Goal: Information Seeking & Learning: Learn about a topic

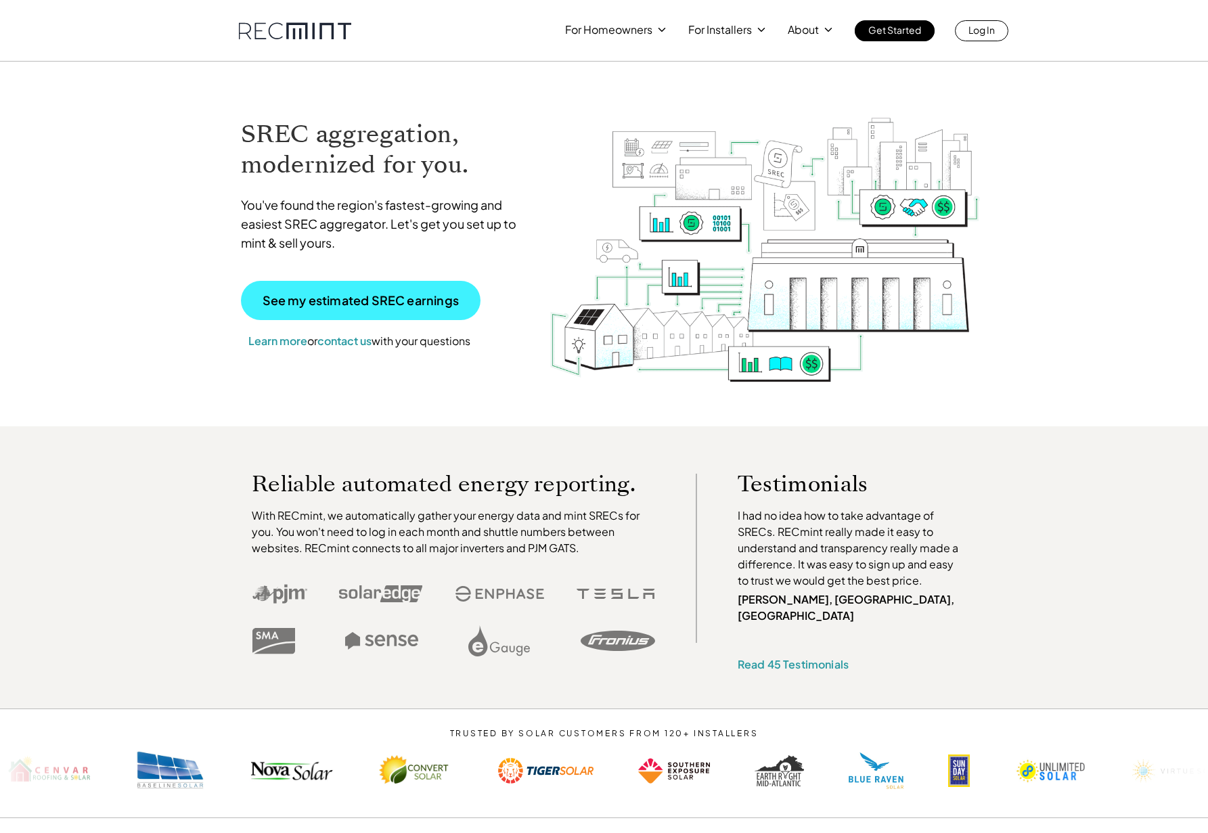
click at [329, 296] on p "See my estimated SREC earnings" at bounding box center [361, 300] width 196 height 12
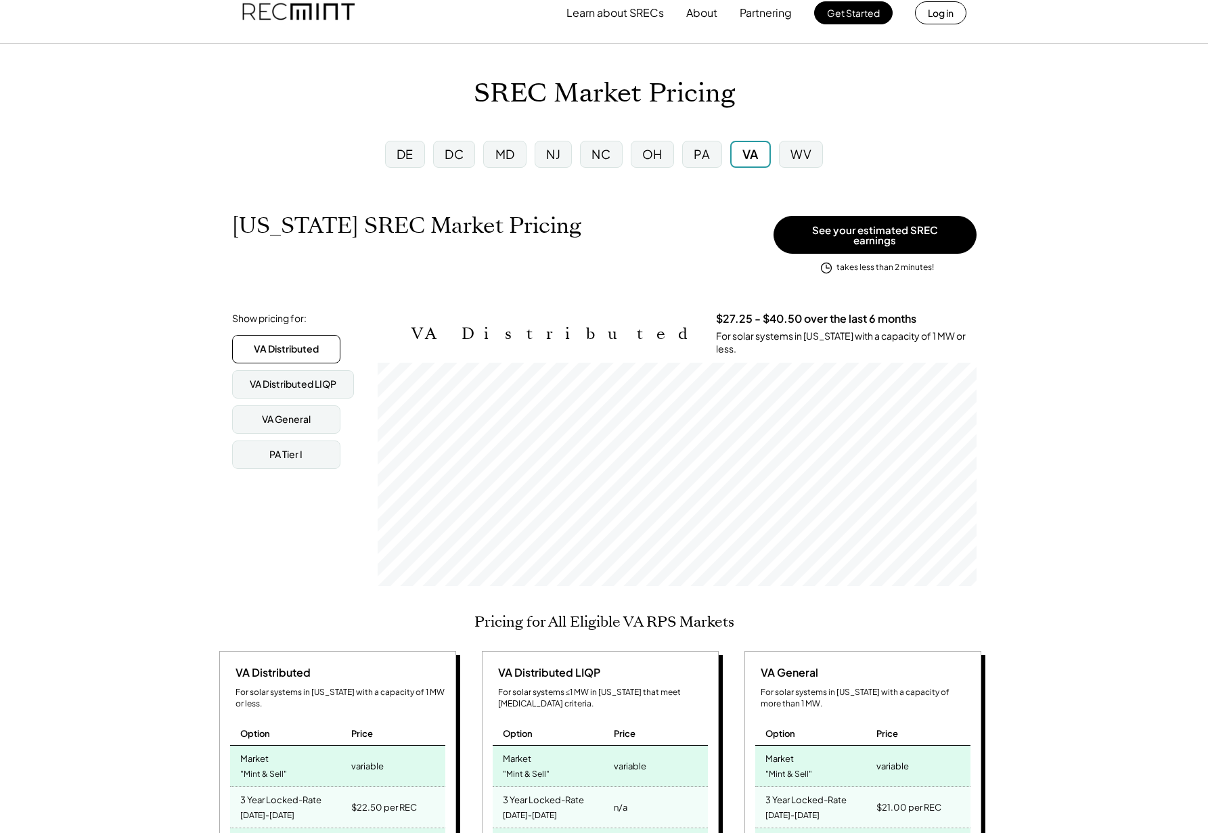
scroll to position [18, 0]
click at [401, 150] on div "DE" at bounding box center [405, 153] width 17 height 17
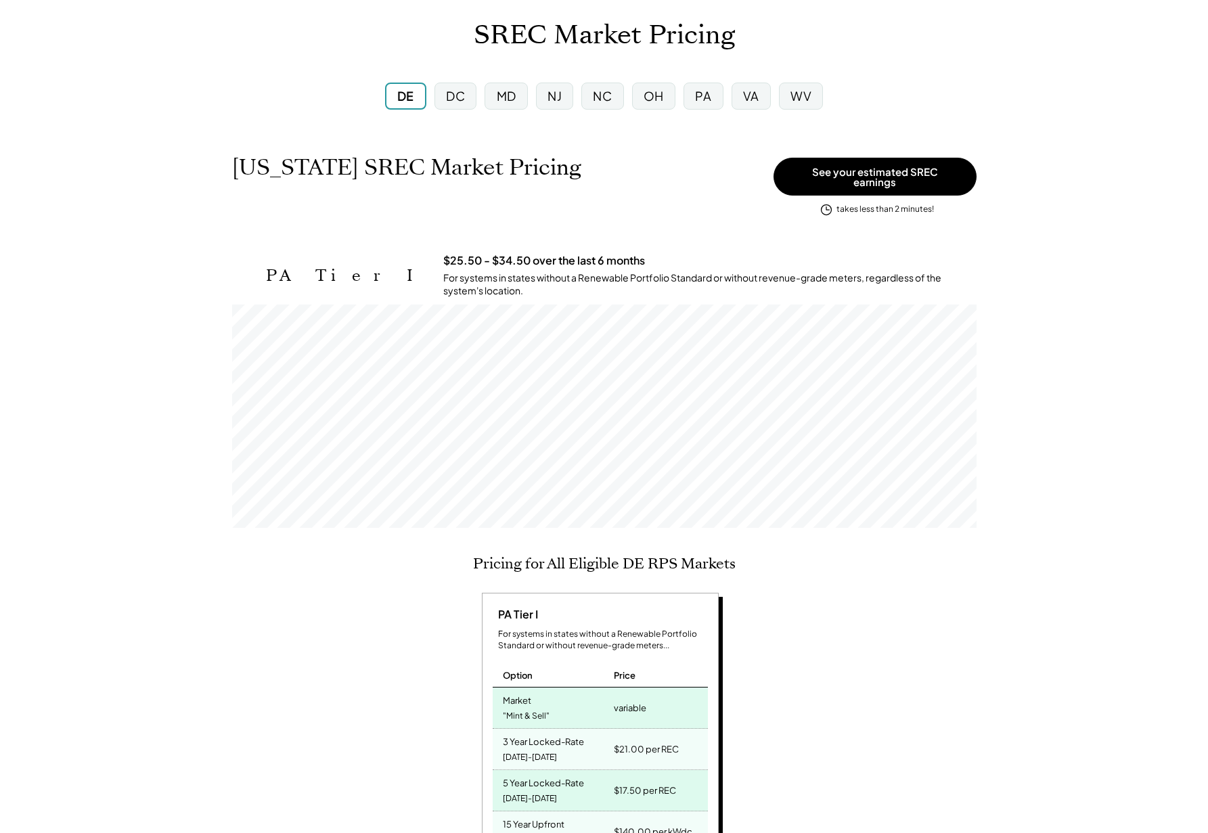
scroll to position [78, 0]
click at [454, 93] on div "DC" at bounding box center [455, 93] width 19 height 17
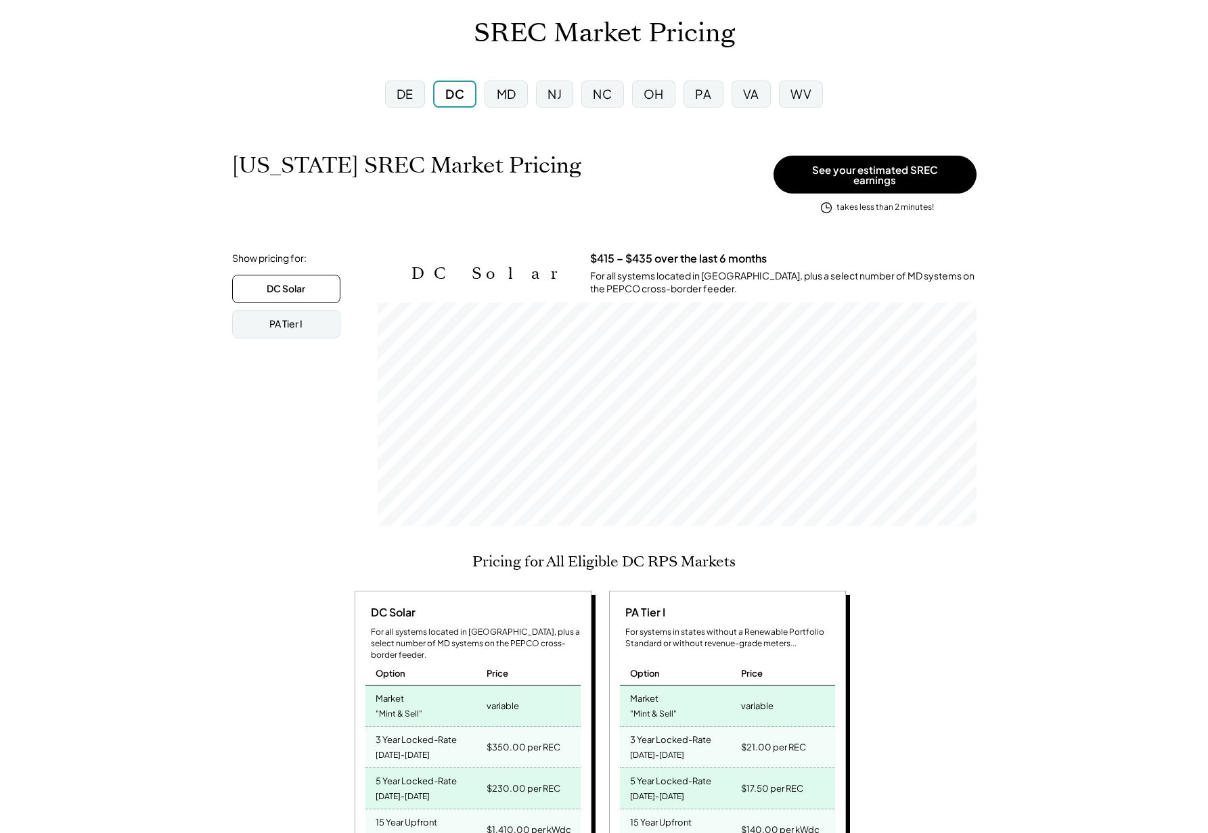
scroll to position [223, 599]
click at [506, 87] on div "MD" at bounding box center [507, 93] width 20 height 17
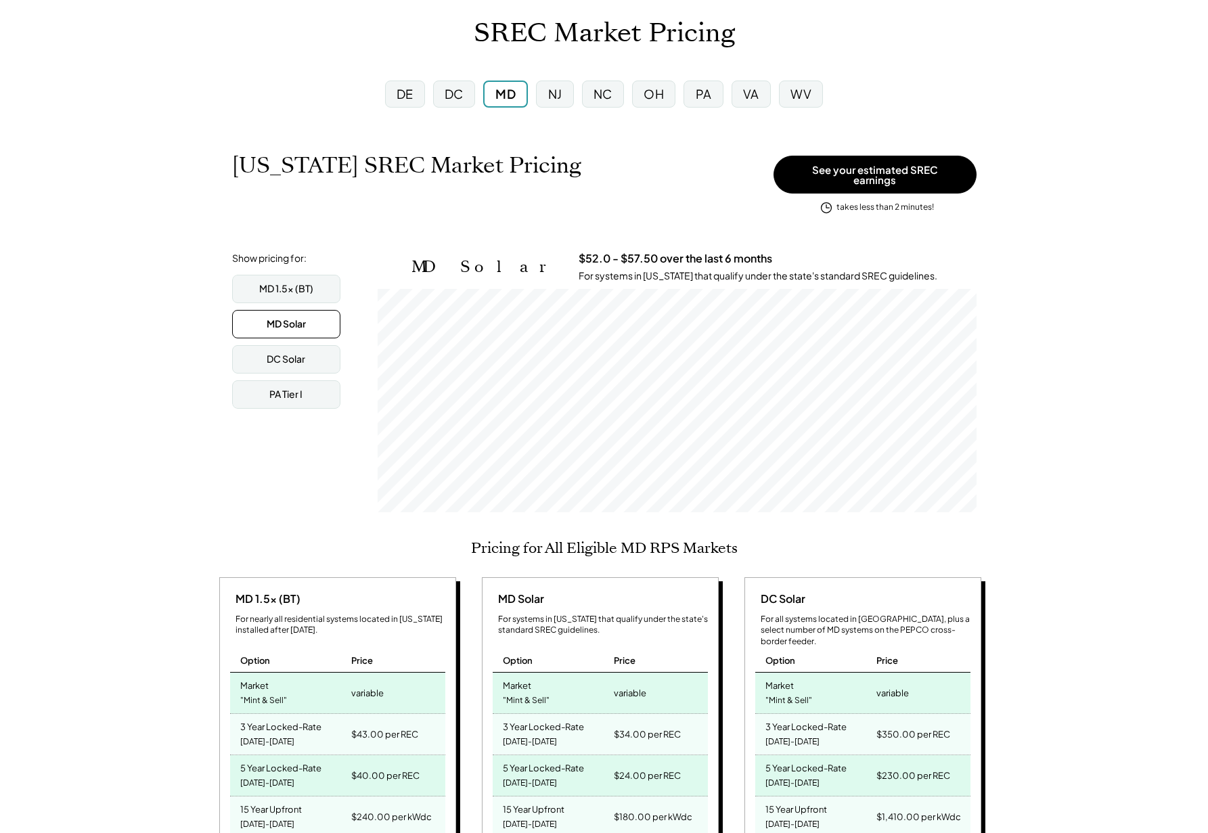
scroll to position [223, 599]
click at [702, 93] on div "PA" at bounding box center [704, 93] width 16 height 17
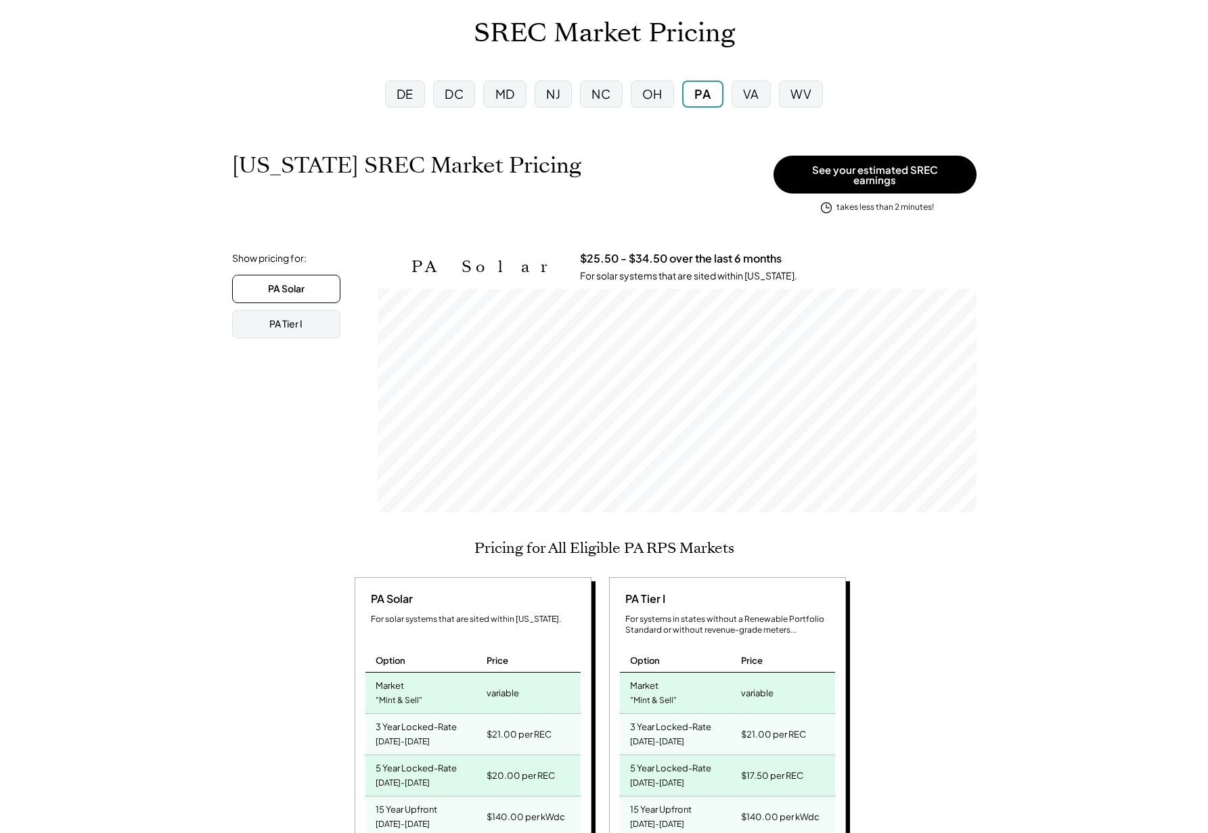
scroll to position [223, 599]
click at [652, 95] on div "OH" at bounding box center [652, 93] width 20 height 17
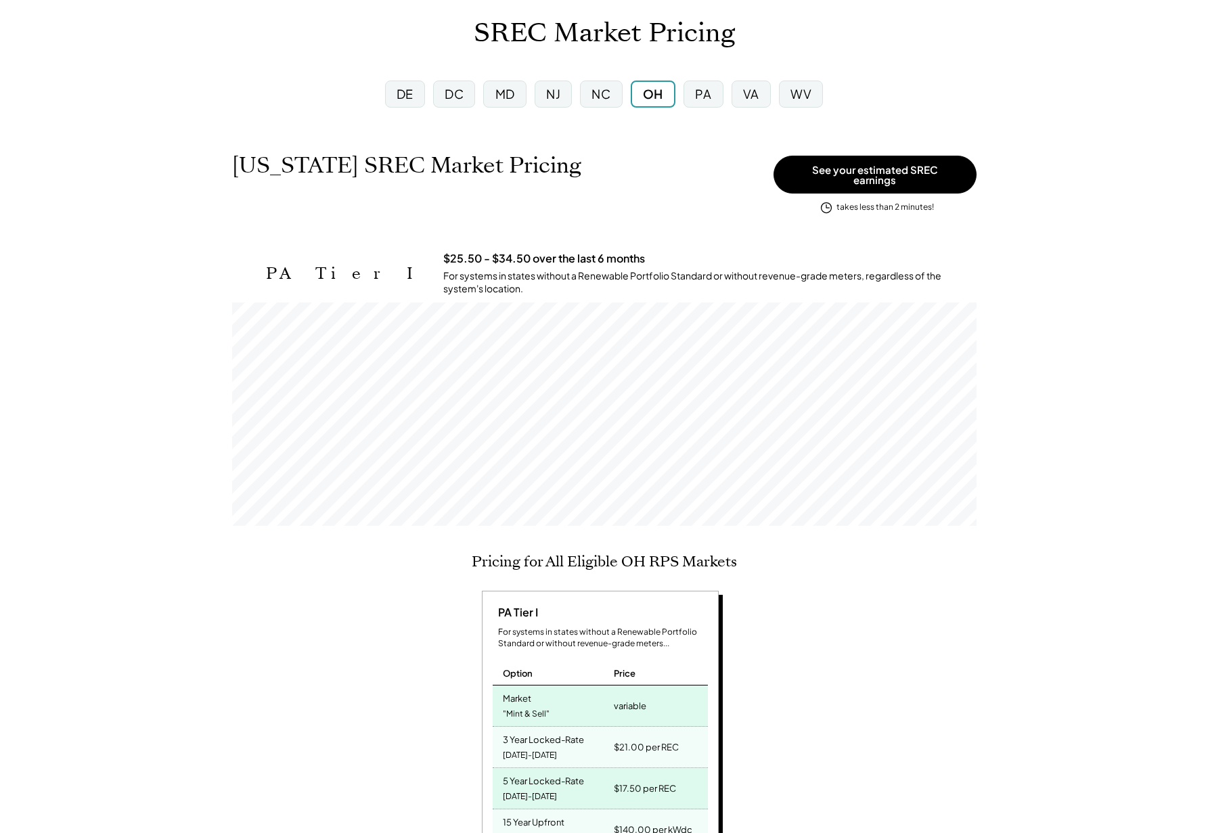
scroll to position [223, 744]
click at [749, 93] on div "VA" at bounding box center [751, 93] width 16 height 17
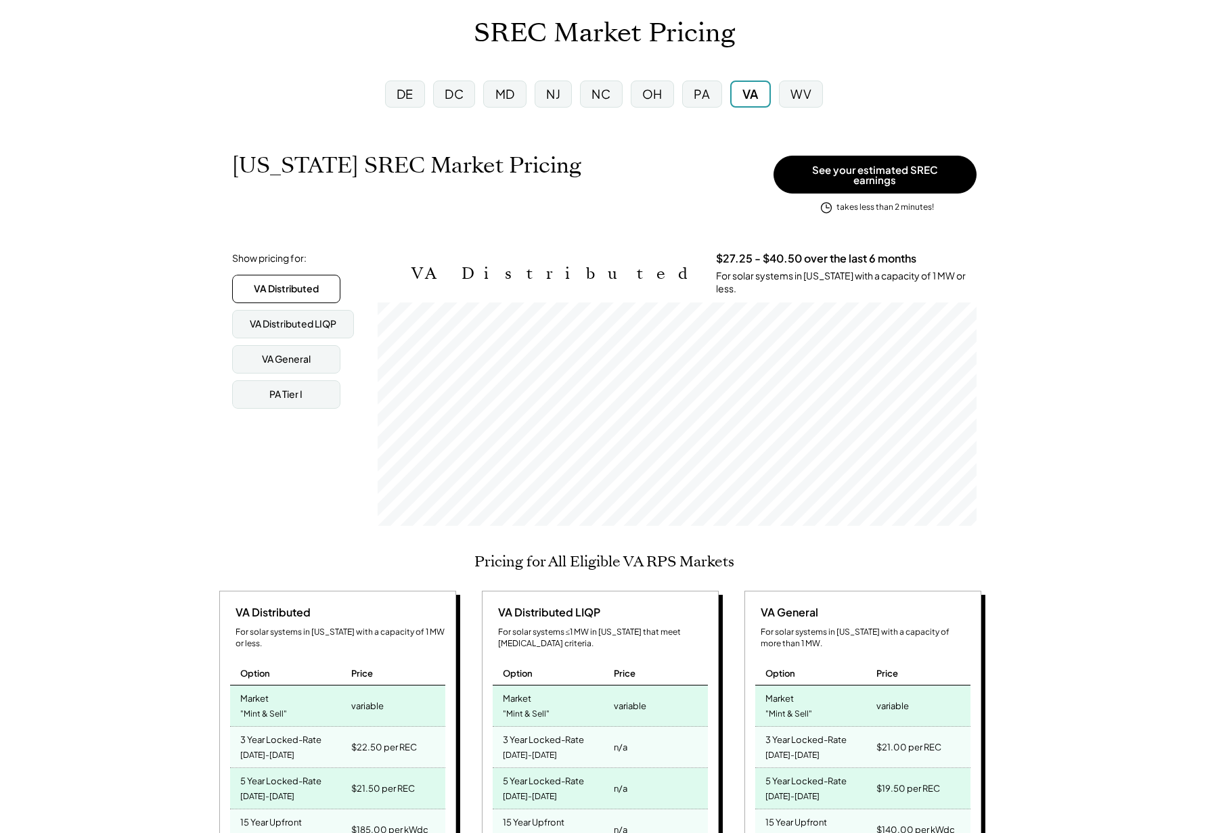
scroll to position [223, 599]
click at [407, 97] on div "DE" at bounding box center [405, 93] width 17 height 17
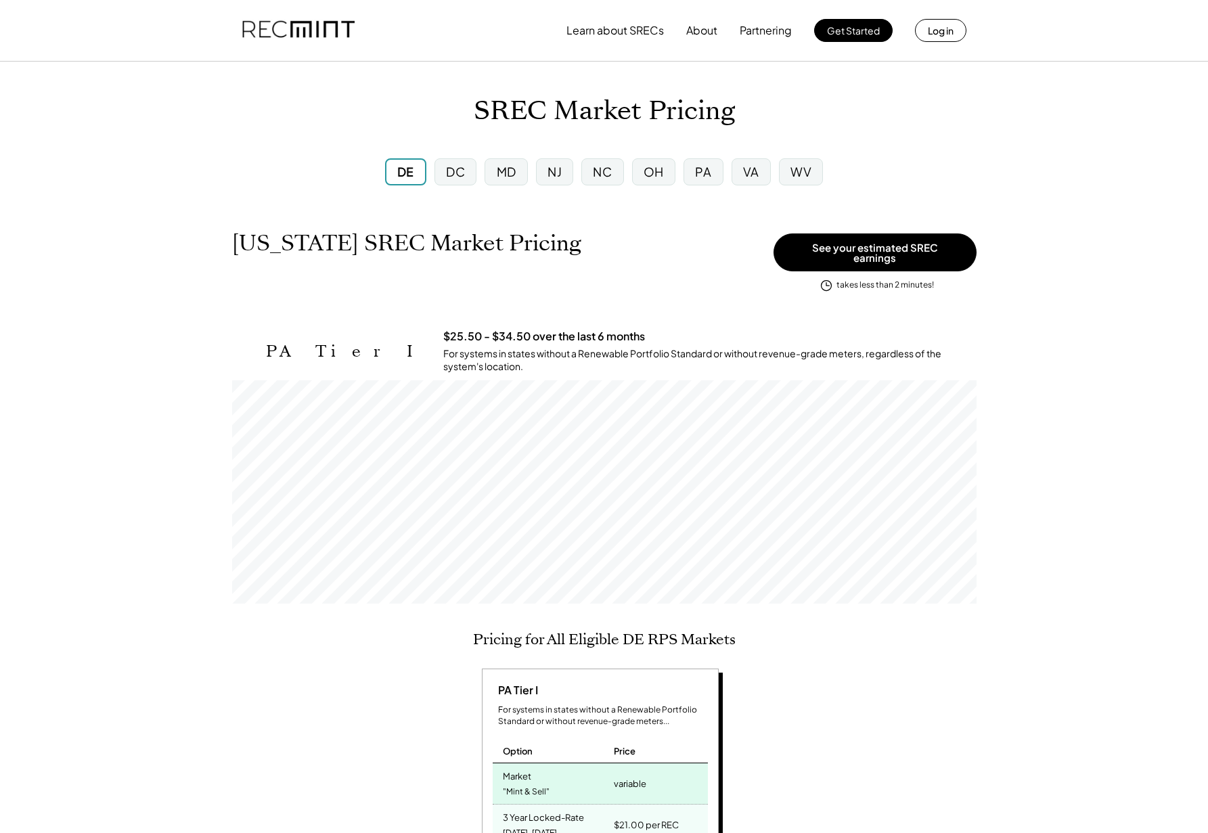
click at [705, 167] on div "PA" at bounding box center [703, 171] width 16 height 17
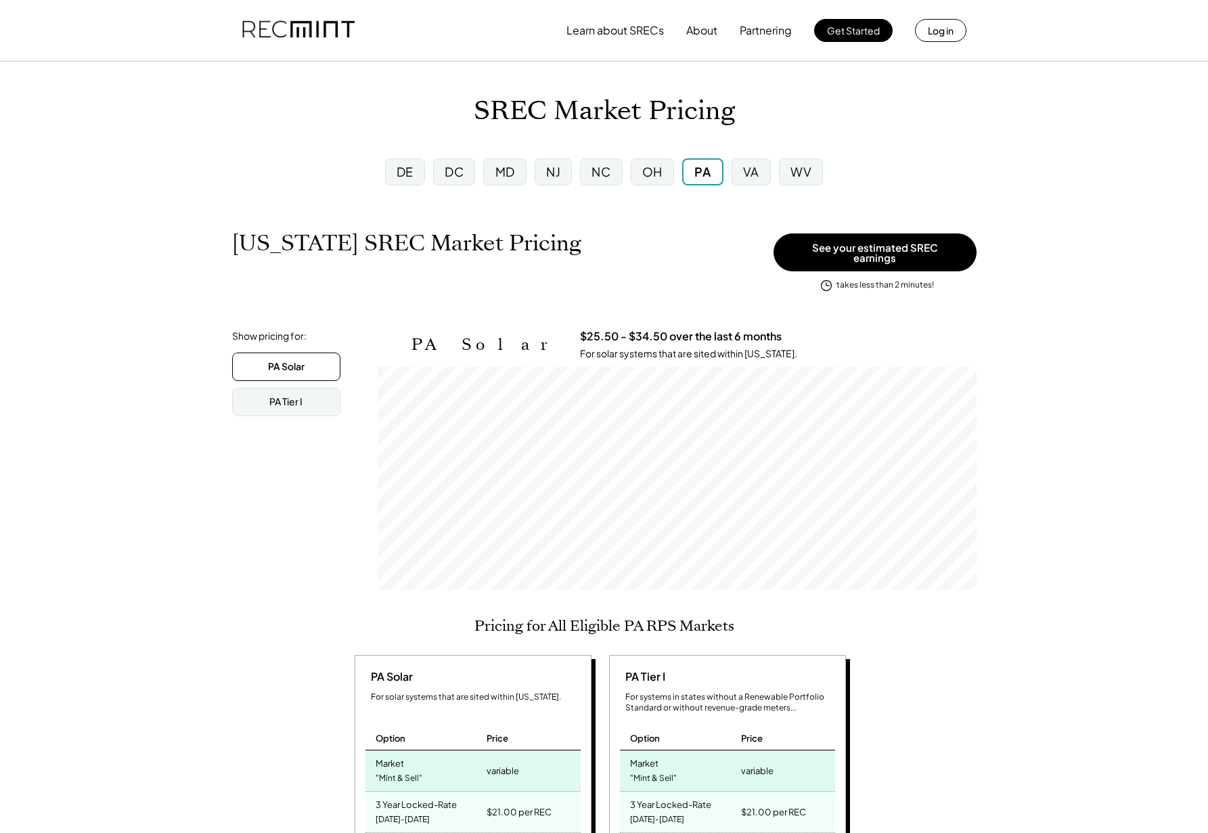
scroll to position [223, 599]
